Goal: Find specific page/section: Find specific page/section

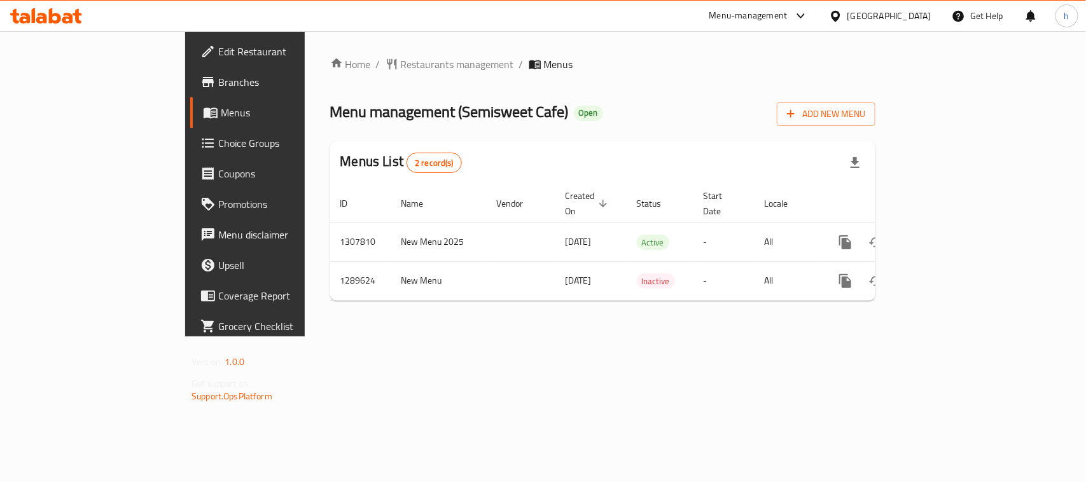
click at [218, 74] on span "Branches" at bounding box center [287, 81] width 138 height 15
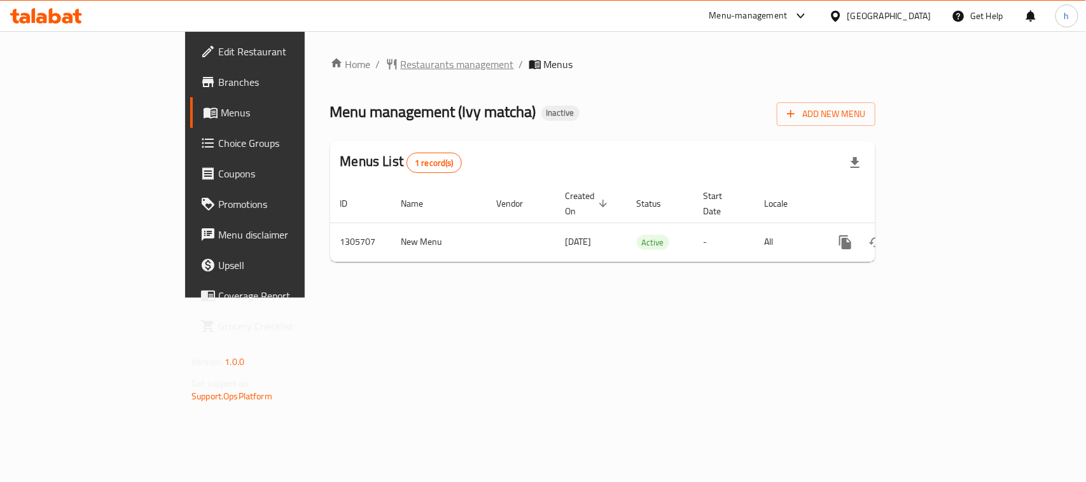
click at [401, 59] on span "Restaurants management" at bounding box center [457, 64] width 113 height 15
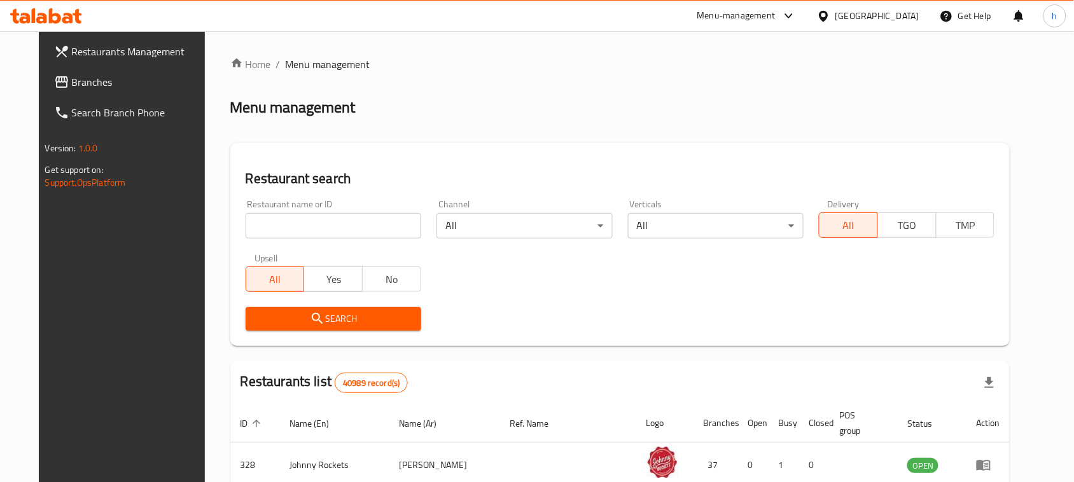
click at [309, 225] on input "search" at bounding box center [334, 225] width 176 height 25
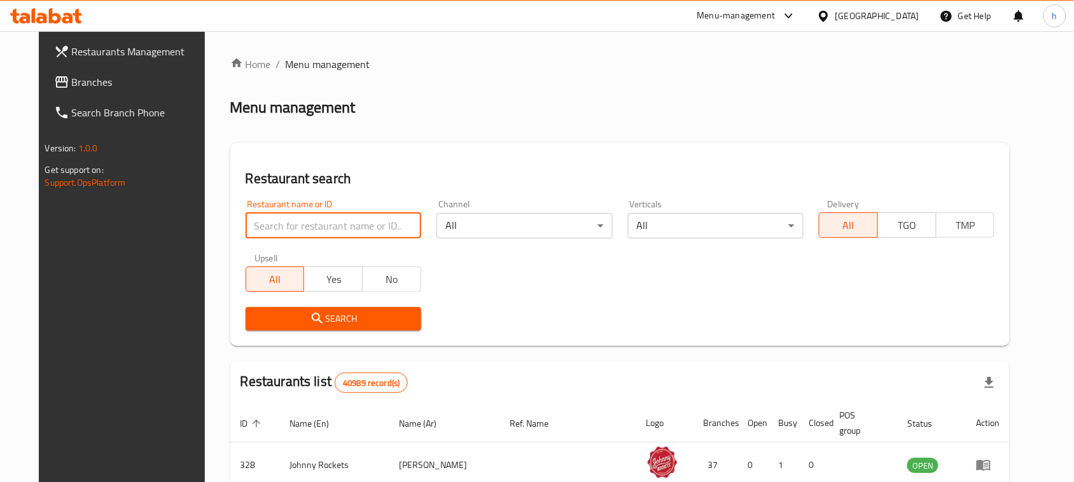
click at [309, 225] on input "search" at bounding box center [334, 225] width 176 height 25
paste input "702031"
type input "702031"
click button "Search" at bounding box center [334, 319] width 176 height 24
